Goal: Obtain resource: Obtain resource

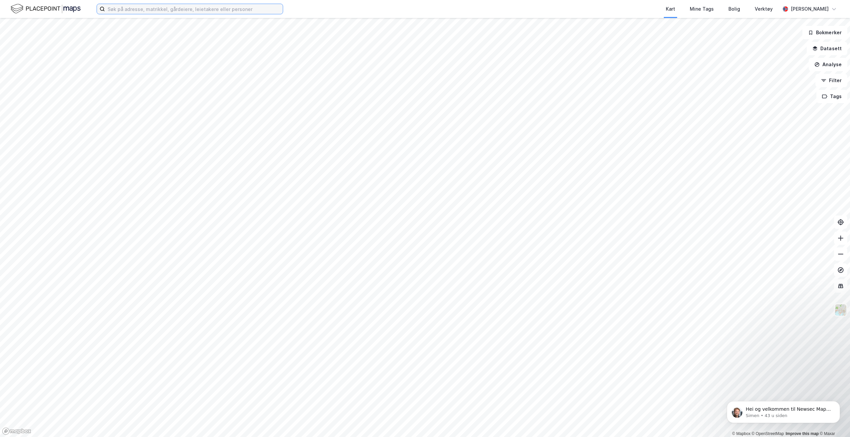
click at [217, 9] on input at bounding box center [194, 9] width 178 height 10
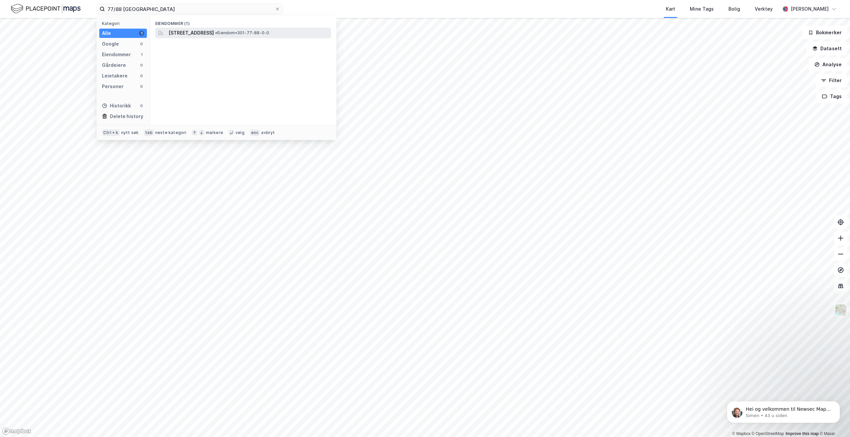
click at [269, 30] on span "• Eiendom • 301-77-88-0-0" at bounding box center [242, 32] width 54 height 5
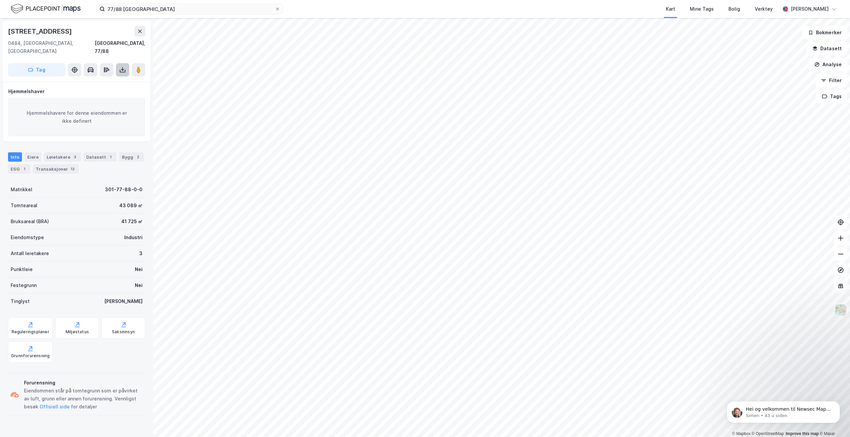
click at [126, 63] on button at bounding box center [122, 69] width 13 height 13
click at [109, 81] on div "Last ned grunnbok" at bounding box center [89, 83] width 39 height 5
click at [122, 9] on input "77/88 [GEOGRAPHIC_DATA]" at bounding box center [190, 9] width 170 height 10
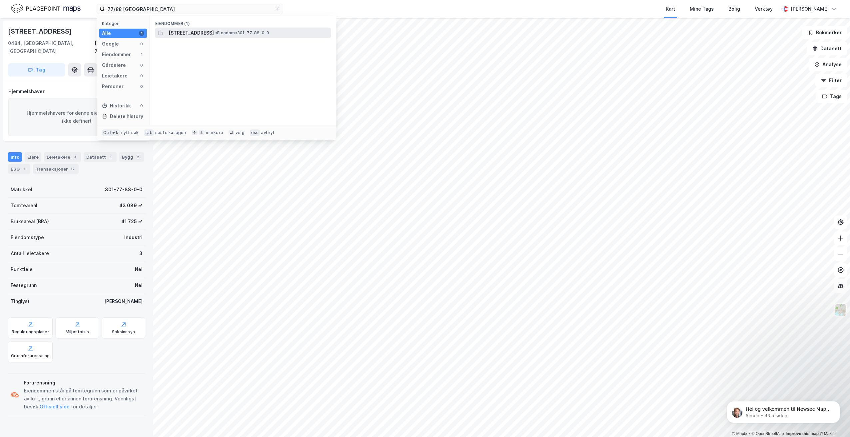
click at [214, 32] on span "[STREET_ADDRESS]" at bounding box center [190, 33] width 45 height 8
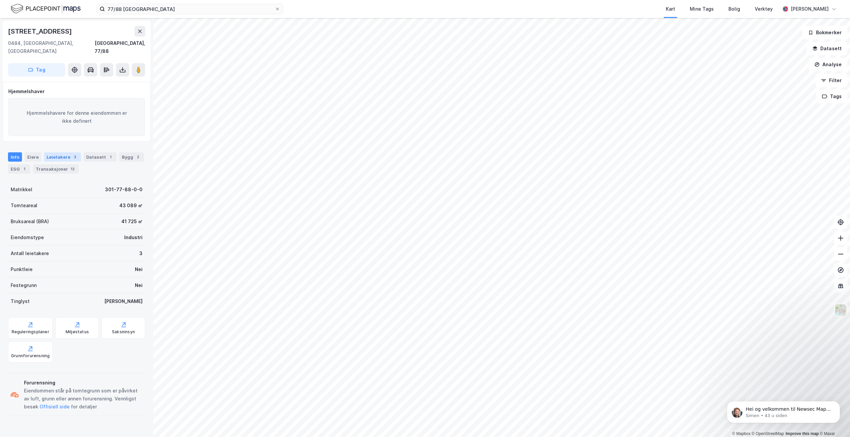
click at [49, 152] on div "Leietakere 3" at bounding box center [62, 156] width 37 height 9
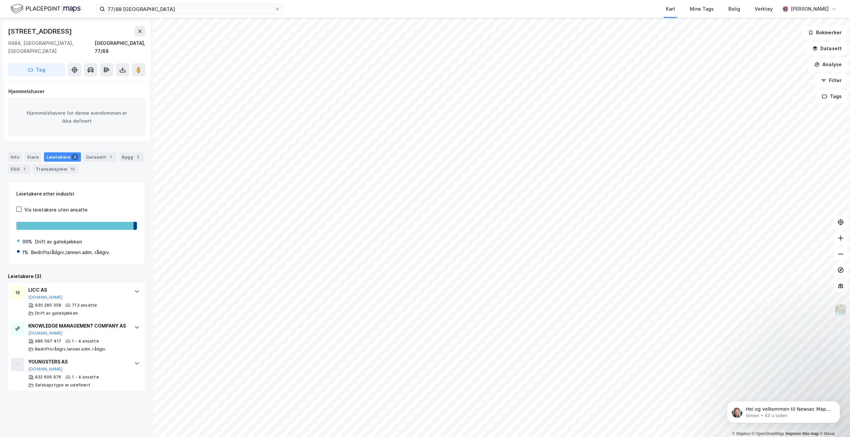
click at [78, 155] on div "Info [PERSON_NAME] 3 Datasett 1 Bygg 2 ESG 1 Transaksjoner 12" at bounding box center [76, 162] width 137 height 21
click at [94, 152] on div "Datasett 1" at bounding box center [100, 156] width 33 height 9
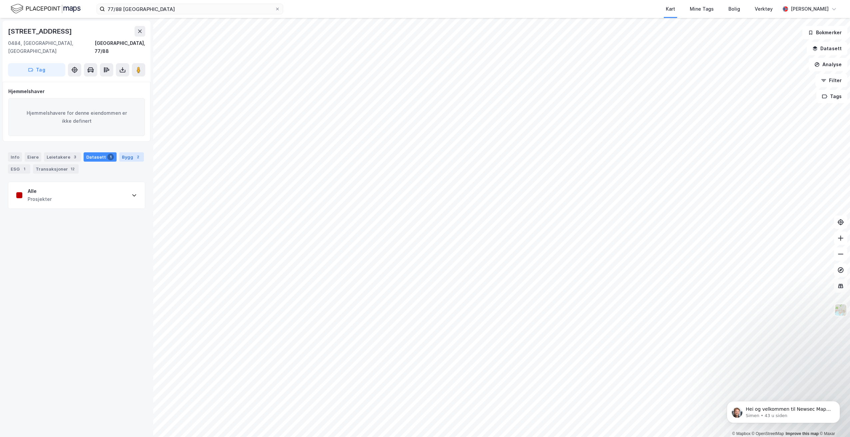
click at [134, 154] on div "2" at bounding box center [137, 157] width 7 height 7
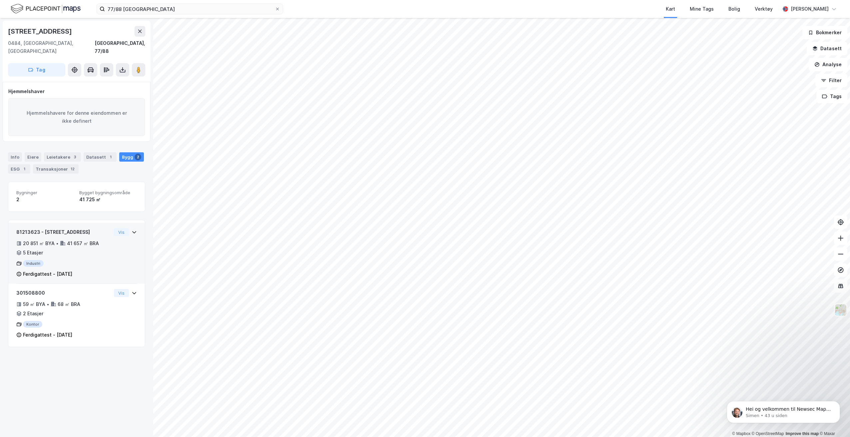
click at [131, 230] on icon at bounding box center [133, 232] width 5 height 5
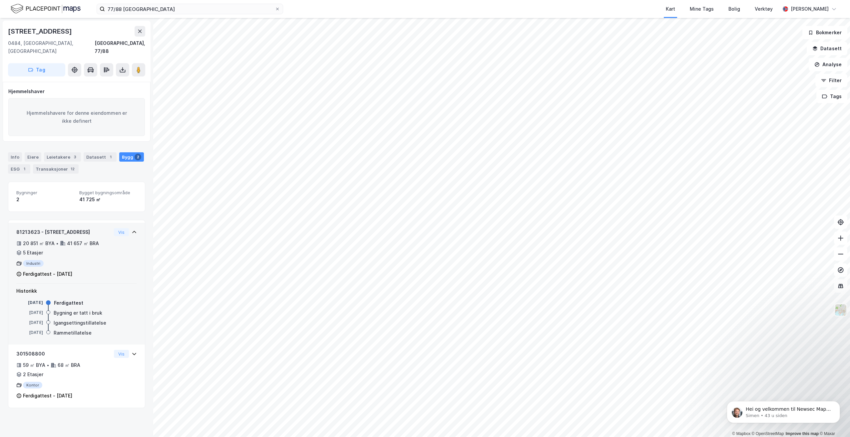
click at [131, 230] on icon at bounding box center [133, 232] width 5 height 5
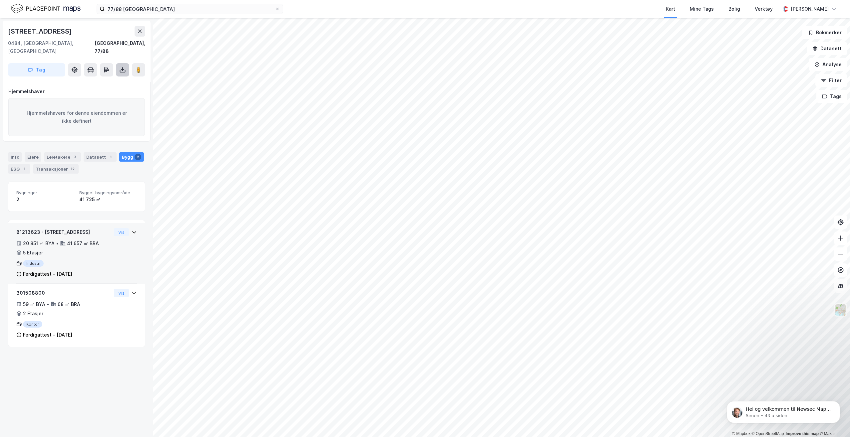
click at [120, 67] on icon at bounding box center [122, 70] width 7 height 7
click at [97, 113] on div "Hjemmelshavere for denne eiendommen er ikke definert" at bounding box center [76, 117] width 136 height 38
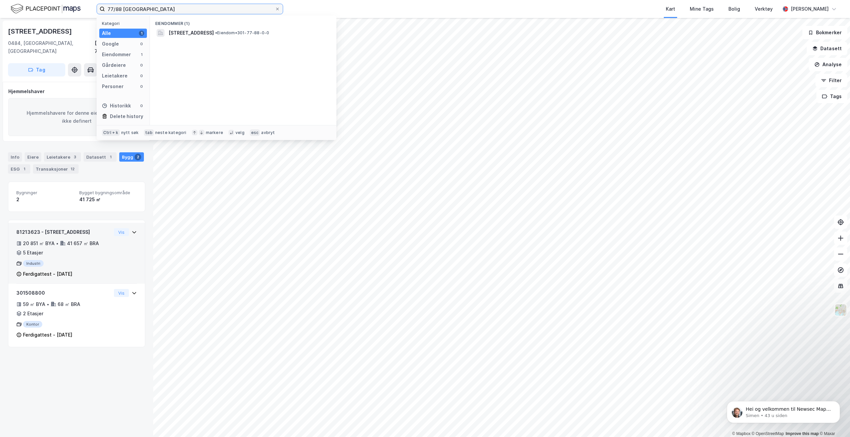
click at [138, 11] on input "77/88 [GEOGRAPHIC_DATA]" at bounding box center [190, 9] width 170 height 10
click at [109, 161] on div "Info [PERSON_NAME] 3 Datasett 1 Bygg 2 ESG 1 Transaksjoner 12" at bounding box center [76, 162] width 137 height 21
click at [138, 10] on input "77/88 [GEOGRAPHIC_DATA]" at bounding box center [190, 9] width 170 height 10
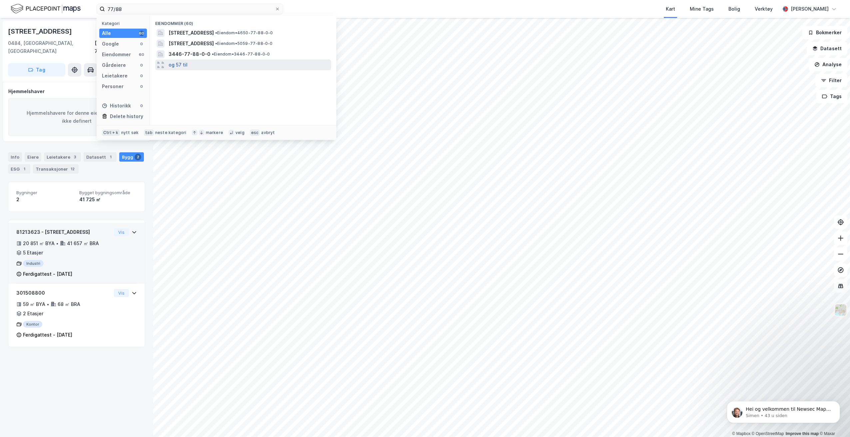
click at [183, 61] on button "og 57 til" at bounding box center [177, 65] width 19 height 8
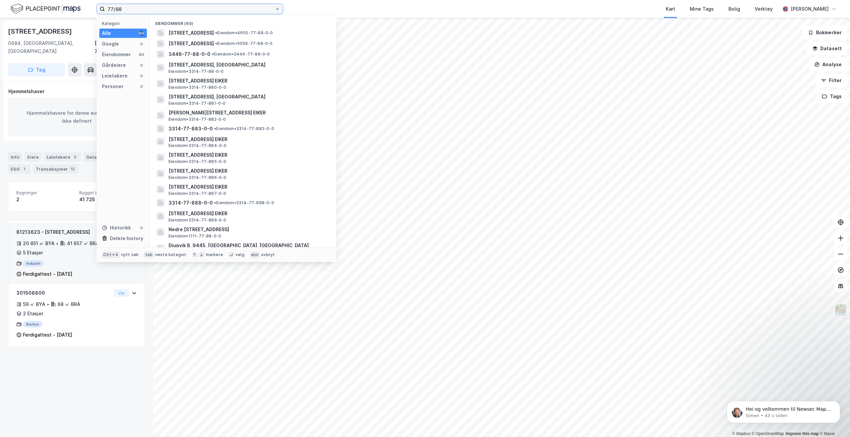
click at [180, 8] on input "77/88" at bounding box center [190, 9] width 170 height 10
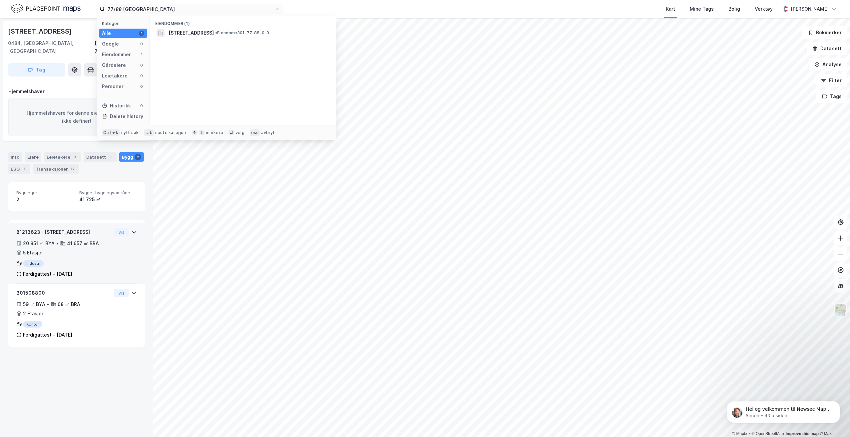
drag, startPoint x: 214, startPoint y: 32, endPoint x: 226, endPoint y: 56, distance: 27.0
click at [226, 56] on div "Eiendommer (1) [STREET_ADDRESS] • Eiendom • 301-77-88-0-0" at bounding box center [243, 71] width 186 height 110
drag, startPoint x: 226, startPoint y: 56, endPoint x: 179, endPoint y: 4, distance: 69.8
click at [179, 4] on input "77/88 [GEOGRAPHIC_DATA]" at bounding box center [190, 9] width 170 height 10
click at [151, 4] on label "77/88 [GEOGRAPHIC_DATA]" at bounding box center [190, 9] width 186 height 11
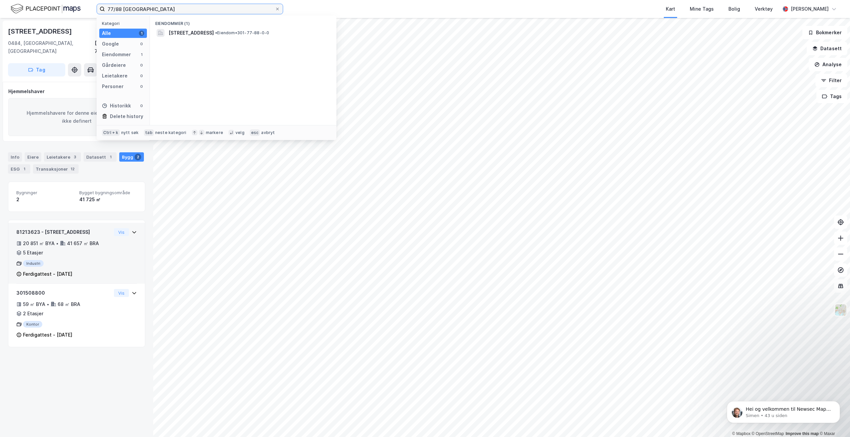
click at [151, 4] on input "77/88 [GEOGRAPHIC_DATA]" at bounding box center [190, 9] width 170 height 10
drag, startPoint x: 146, startPoint y: 8, endPoint x: 84, endPoint y: 8, distance: 62.3
click at [84, 8] on div "77/88 Oslo Kategori Alle 1 Google 0 Eiendommer 1 Gårdeiere 0 Leietakere 0 Perso…" at bounding box center [425, 9] width 850 height 18
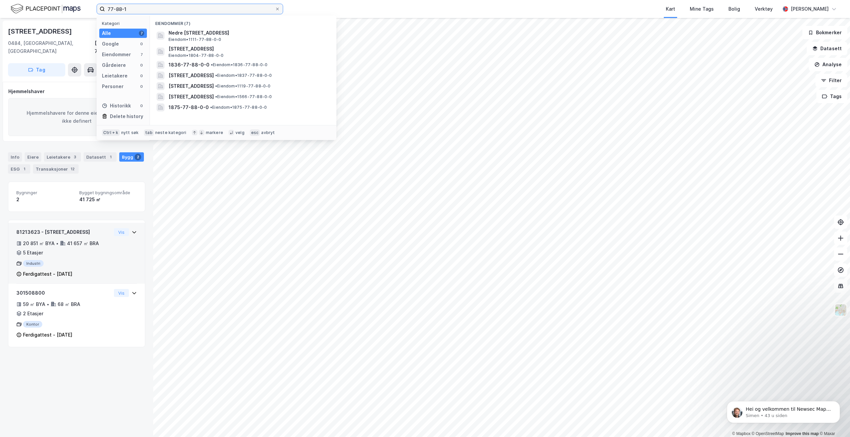
type input "77-88-1"
click at [134, 9] on input "77-88-1" at bounding box center [190, 9] width 170 height 10
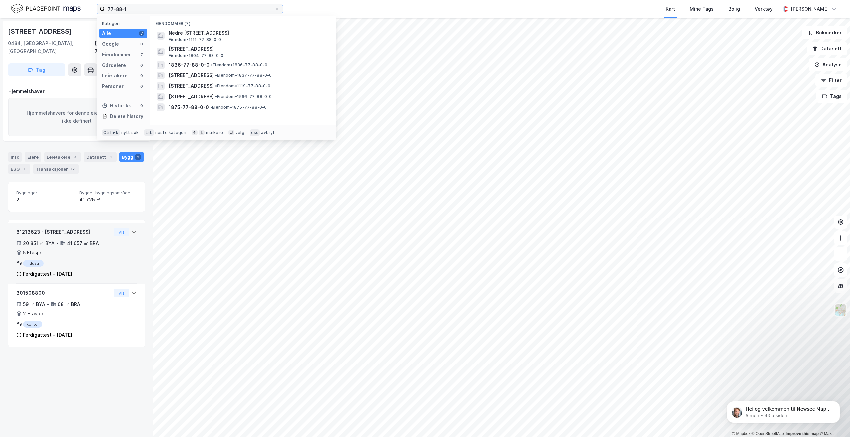
click at [134, 9] on input "77-88-1" at bounding box center [190, 9] width 170 height 10
click at [139, 10] on input "77-88-1" at bounding box center [190, 9] width 170 height 10
click at [70, 36] on div "[STREET_ADDRESS]" at bounding box center [76, 31] width 137 height 11
click at [134, 10] on input "77-88-1" at bounding box center [190, 9] width 170 height 10
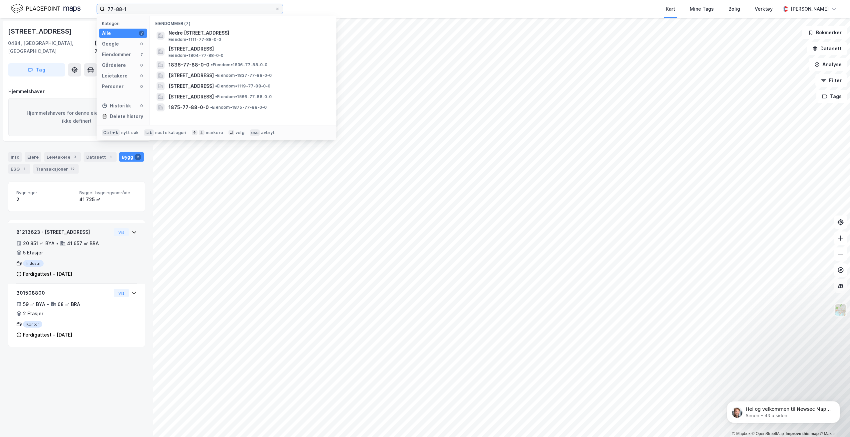
click at [134, 10] on input "77-88-1" at bounding box center [190, 9] width 170 height 10
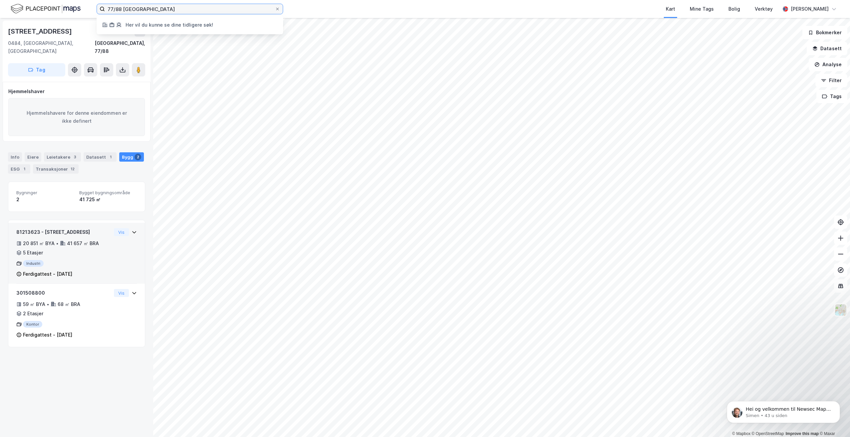
type input "77/88 [GEOGRAPHIC_DATA]"
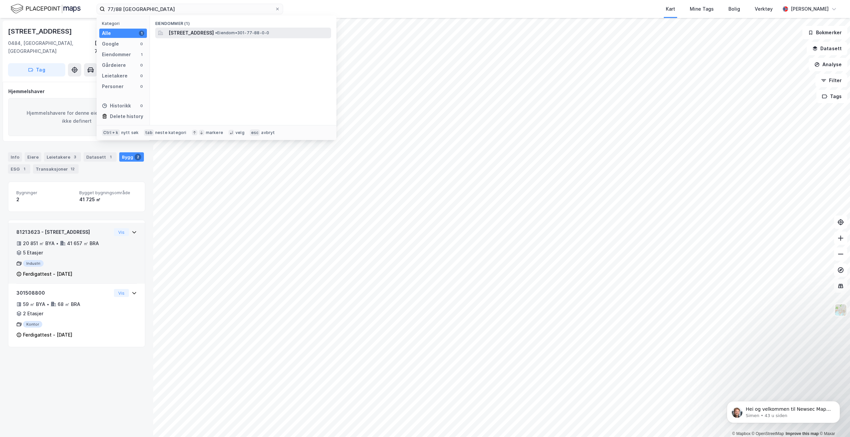
click at [214, 30] on span "[STREET_ADDRESS]" at bounding box center [190, 33] width 45 height 8
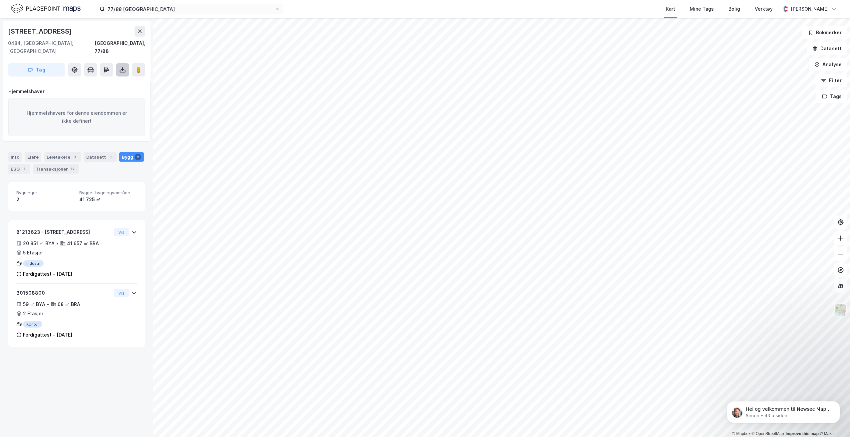
click at [124, 67] on icon at bounding box center [122, 70] width 7 height 7
click at [115, 79] on div "Last ned grunnbok" at bounding box center [93, 83] width 71 height 11
